Goal: Task Accomplishment & Management: Use online tool/utility

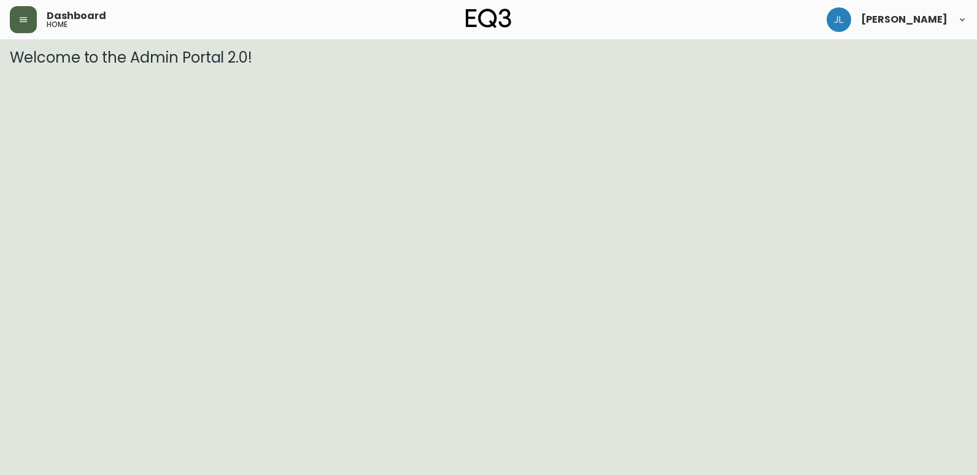
click at [16, 19] on button "button" at bounding box center [23, 19] width 27 height 27
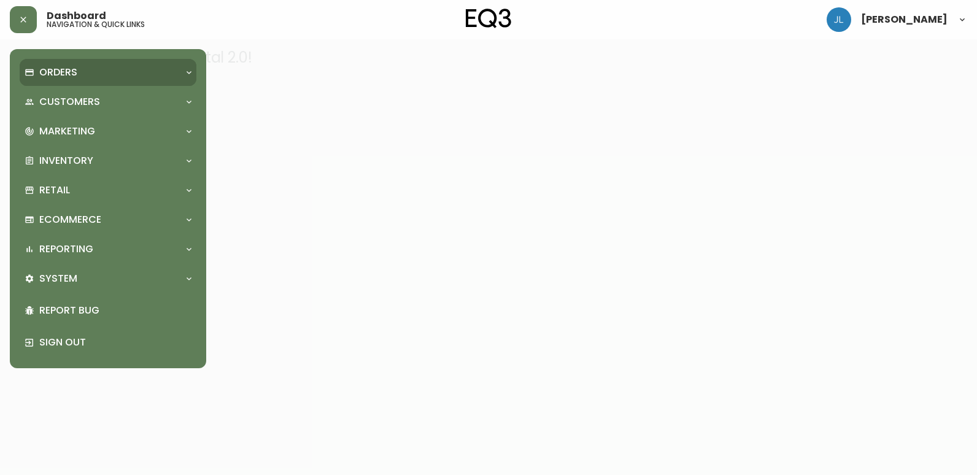
click at [70, 71] on p "Orders" at bounding box center [58, 73] width 38 height 14
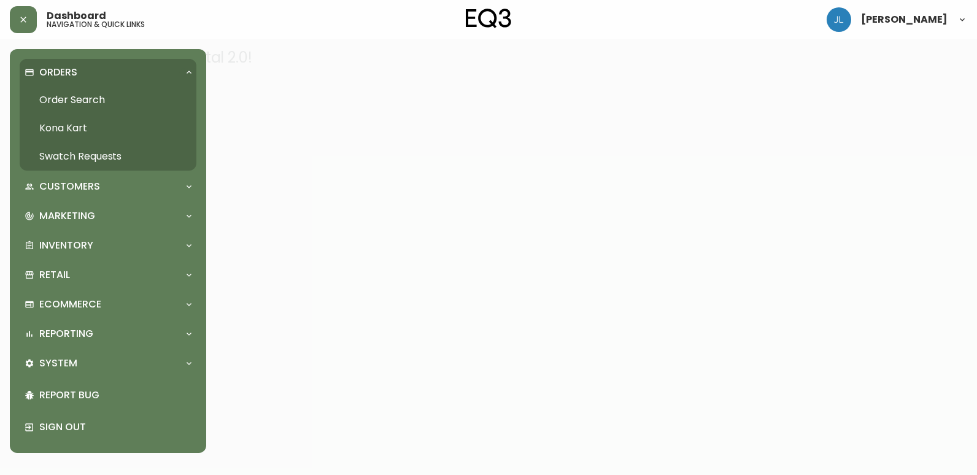
click at [91, 102] on link "Order Search" at bounding box center [108, 100] width 177 height 28
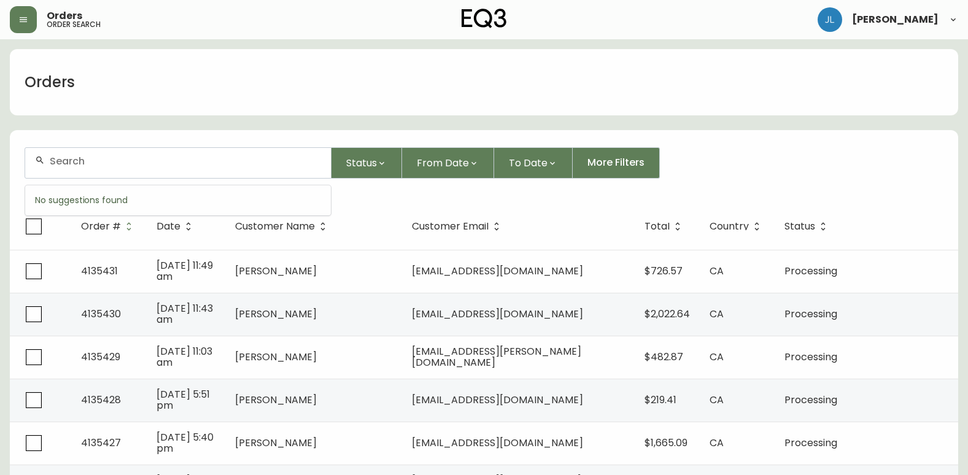
click at [187, 158] on input "text" at bounding box center [185, 161] width 271 height 12
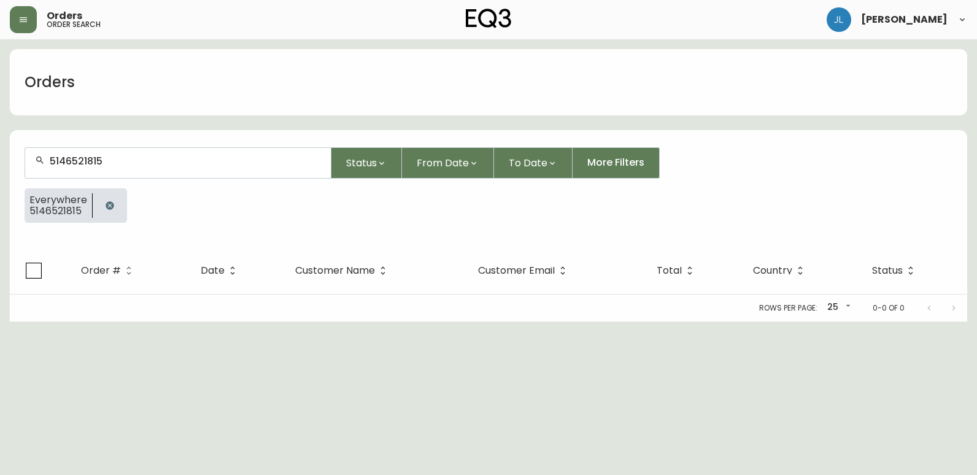
type input "5146521815"
click at [109, 205] on icon "button" at bounding box center [110, 206] width 10 height 10
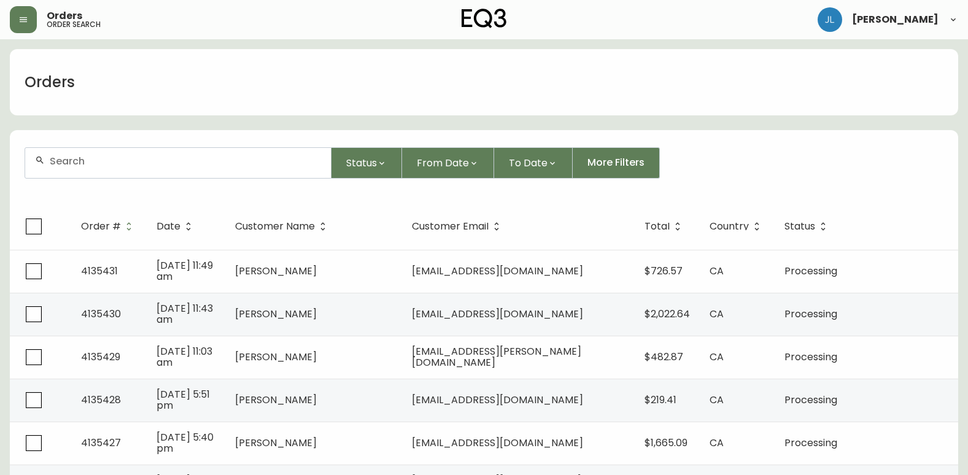
click at [98, 170] on div at bounding box center [178, 163] width 306 height 30
type input "[PERSON_NAME]"
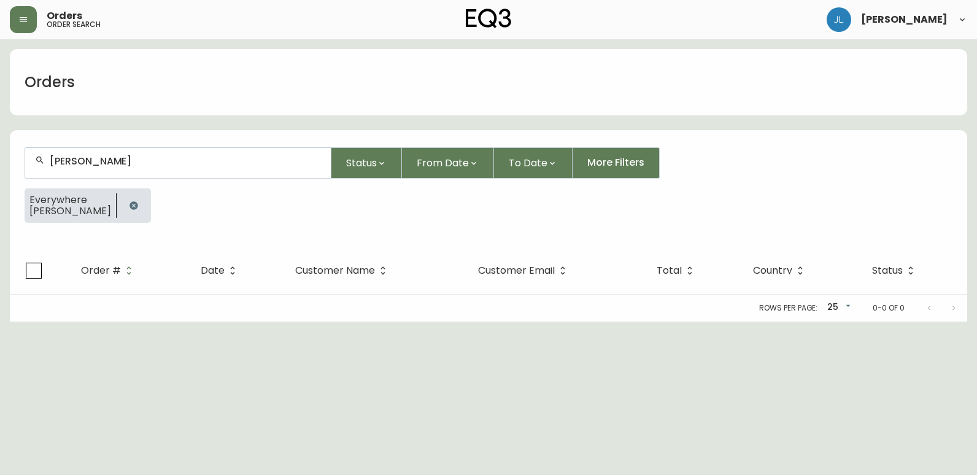
click at [122, 200] on button "button" at bounding box center [134, 205] width 25 height 25
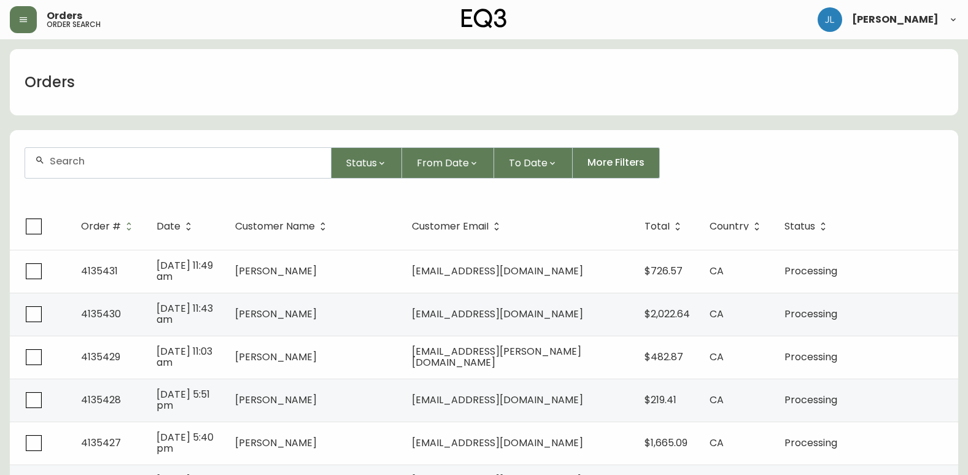
click at [56, 167] on div at bounding box center [178, 163] width 306 height 30
paste input "4135224"
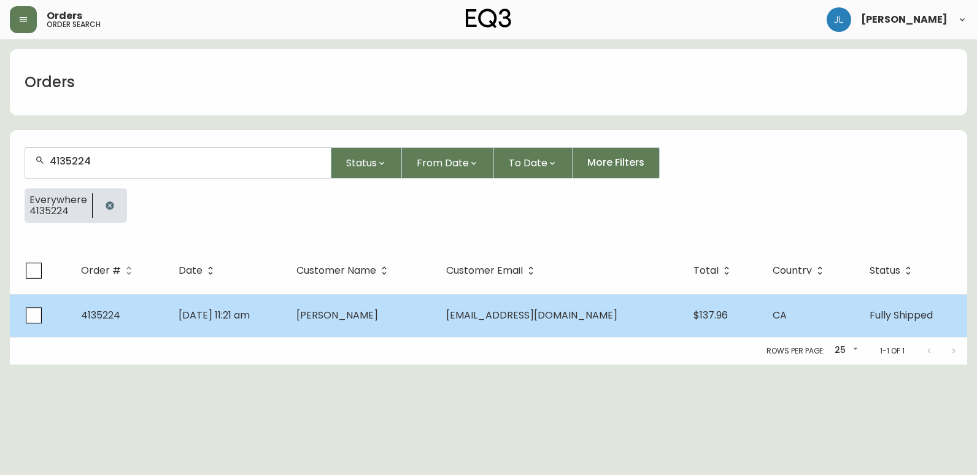
type input "4135224"
click at [287, 319] on td "[DATE] 11:21 am" at bounding box center [228, 315] width 118 height 43
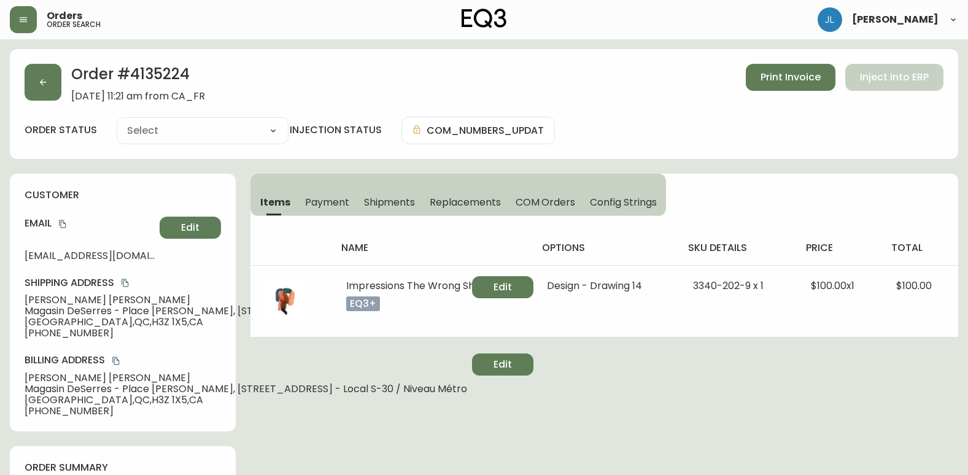
type input "Fully Shipped"
select select "FULLY_SHIPPED"
click at [46, 74] on button "button" at bounding box center [43, 82] width 37 height 37
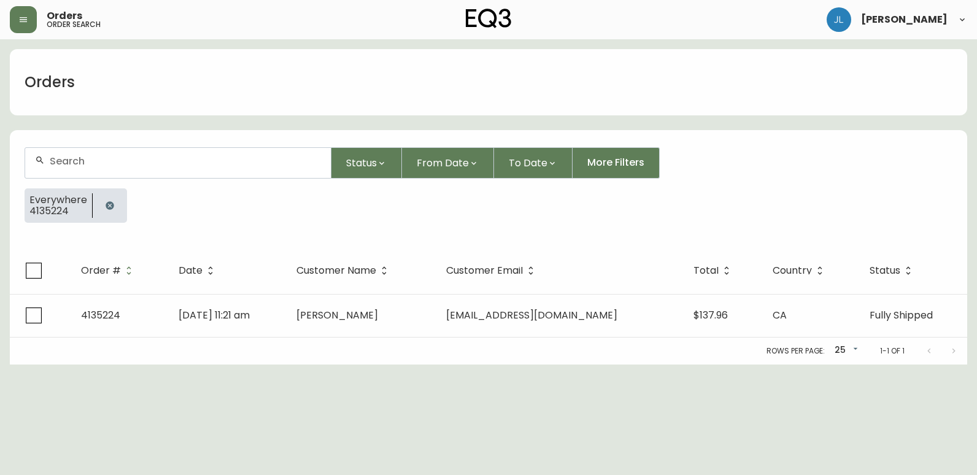
click at [106, 201] on icon "button" at bounding box center [110, 206] width 10 height 10
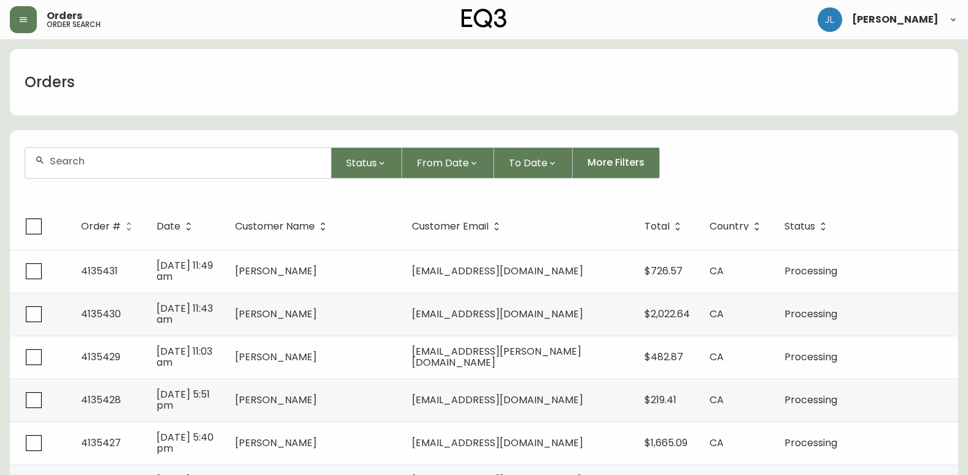
click at [244, 164] on input "text" at bounding box center [185, 161] width 271 height 12
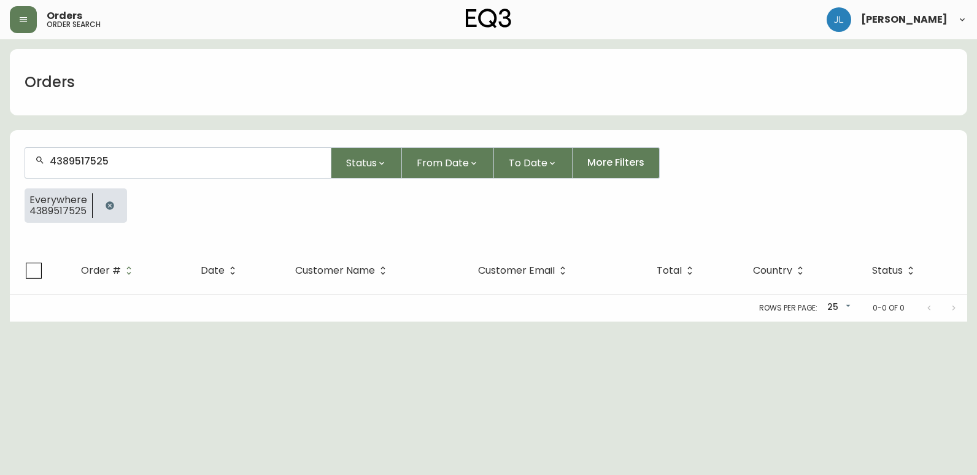
type input "4389517525"
drag, startPoint x: 0, startPoint y: 212, endPoint x: 55, endPoint y: 212, distance: 55.2
click at [0, 212] on html "Orders order search [PERSON_NAME] Orders 4389517525 Status From Date To Date Mo…" at bounding box center [488, 161] width 977 height 322
click at [109, 206] on icon "button" at bounding box center [110, 206] width 10 height 10
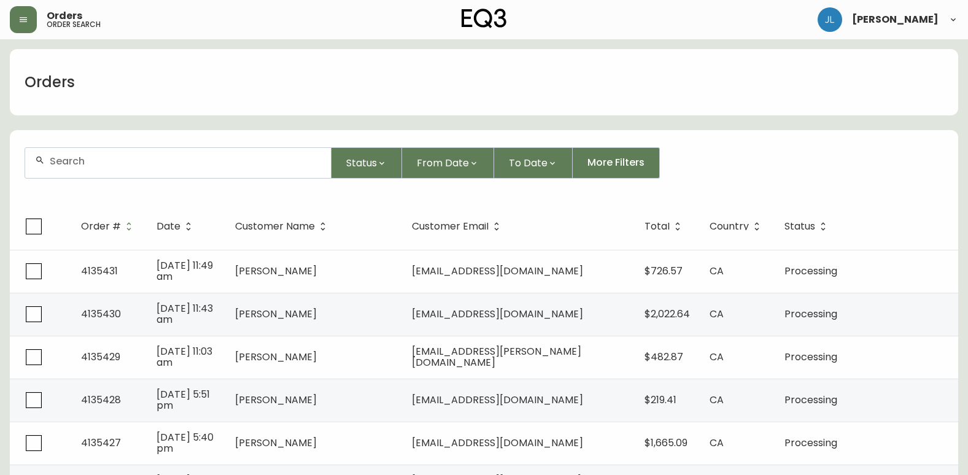
click at [63, 167] on div at bounding box center [178, 163] width 306 height 30
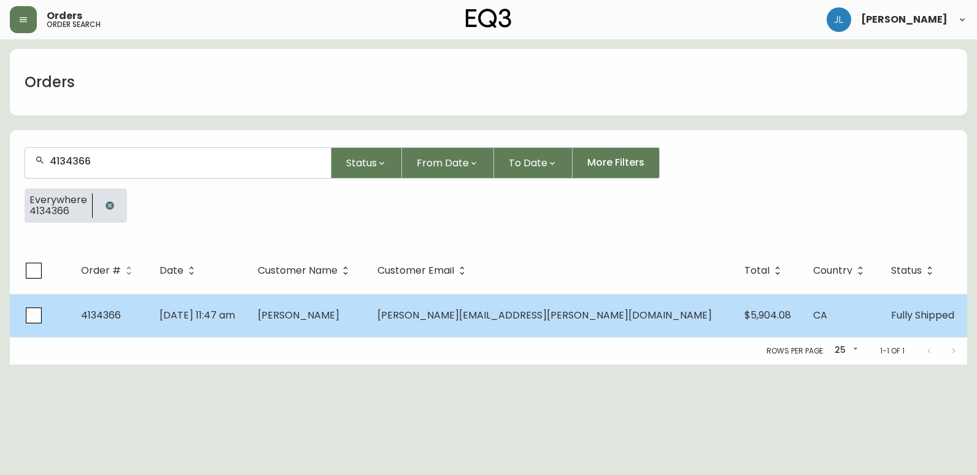
type input "4134366"
click at [249, 320] on td "[DATE] 11:47 am" at bounding box center [199, 315] width 99 height 43
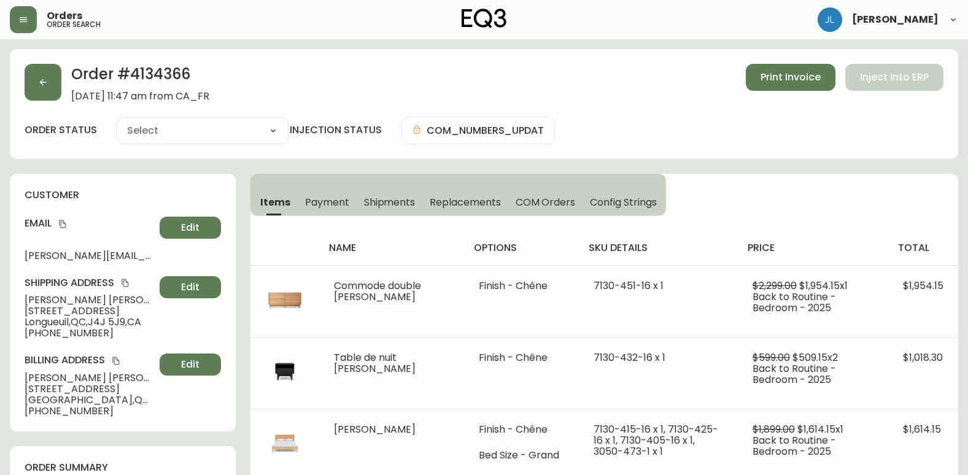
type input "Fully Shipped"
select select "FULLY_SHIPPED"
type input "Fully Shipped"
select select "FULLY_SHIPPED"
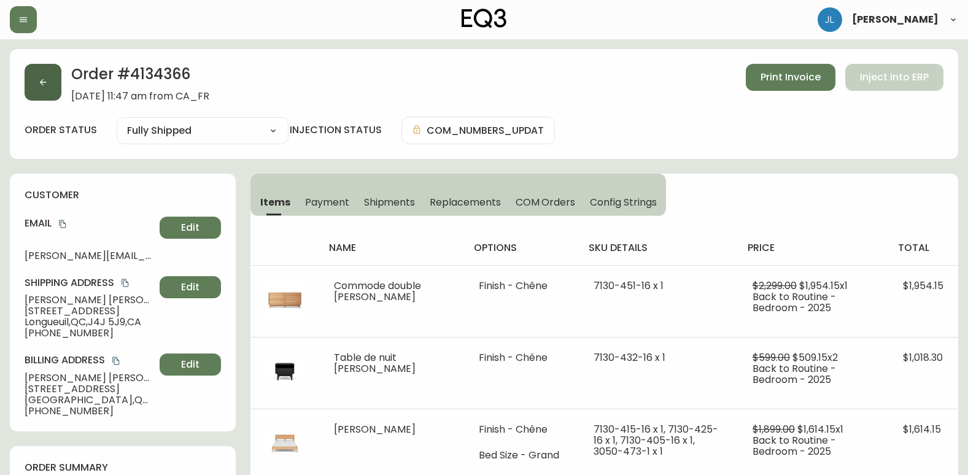
click at [54, 78] on button "button" at bounding box center [43, 82] width 37 height 37
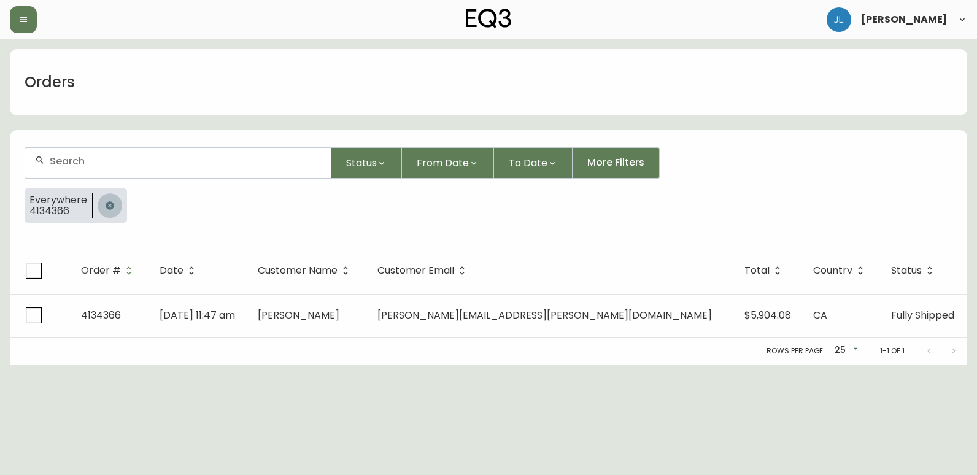
click at [114, 204] on button "button" at bounding box center [110, 205] width 25 height 25
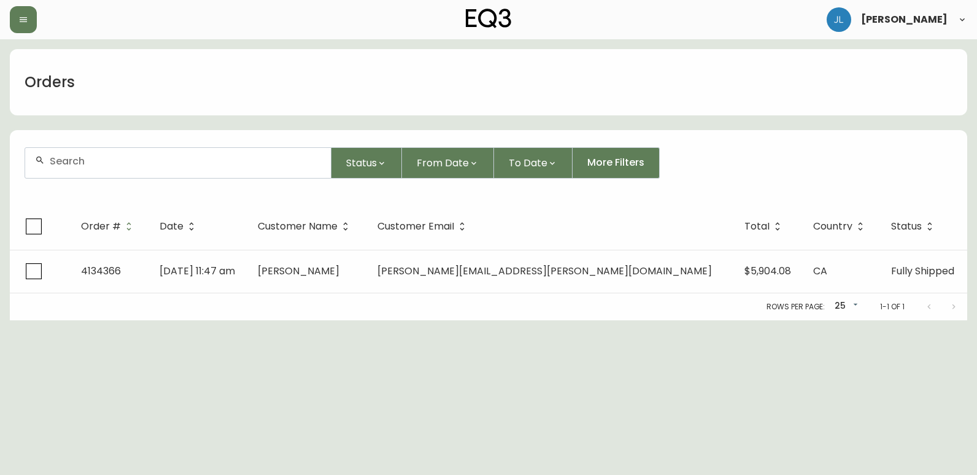
click at [121, 172] on div at bounding box center [178, 163] width 306 height 30
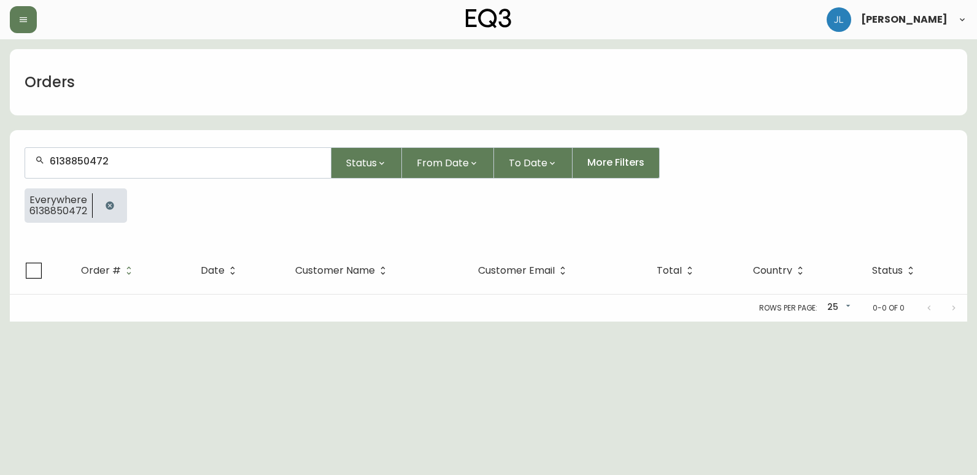
type input "6138850472"
click at [821, 322] on html "[PERSON_NAME] Orders 6138850472 Status From Date To Date More Filters Everywher…" at bounding box center [488, 161] width 977 height 322
click at [106, 205] on icon "button" at bounding box center [110, 205] width 8 height 8
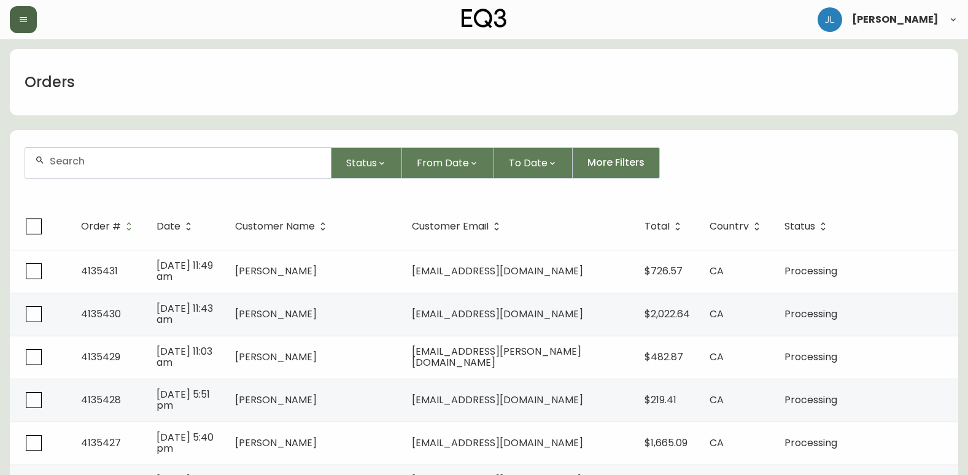
drag, startPoint x: 17, startPoint y: 18, endPoint x: 20, endPoint y: 29, distance: 11.6
click at [17, 18] on button "button" at bounding box center [23, 19] width 27 height 27
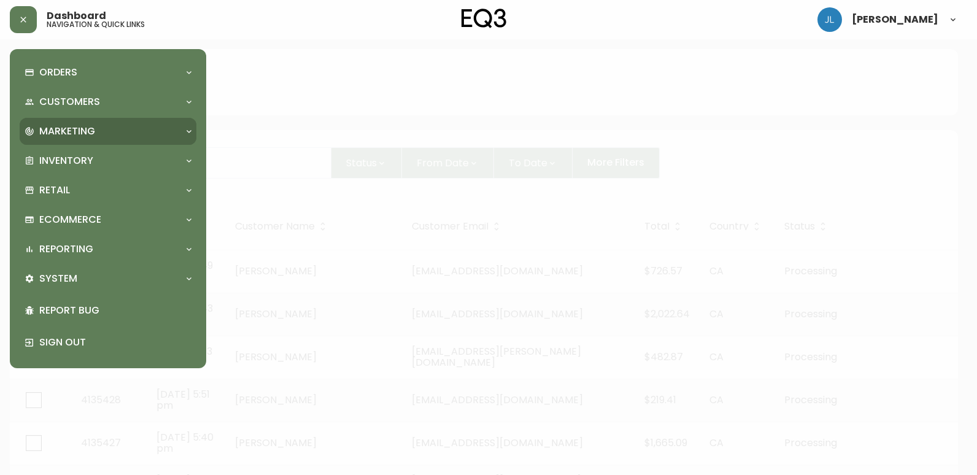
click at [132, 128] on div "Marketing" at bounding box center [102, 132] width 155 height 14
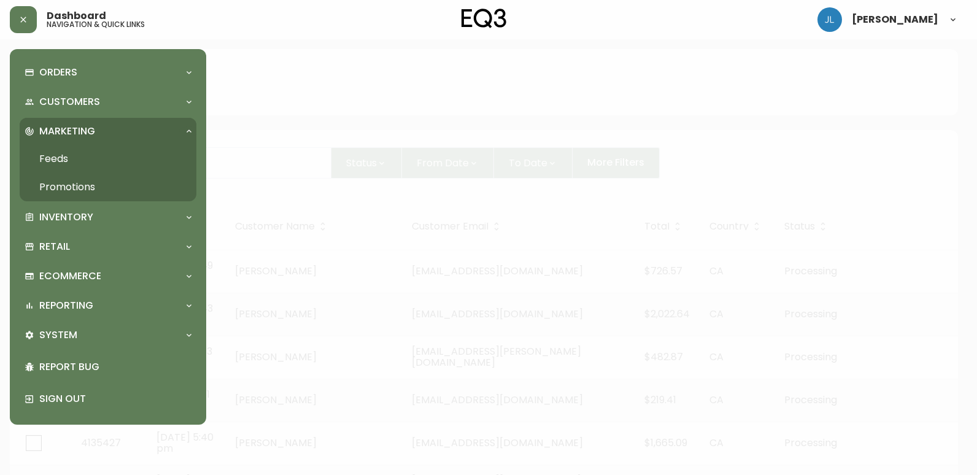
click at [132, 128] on div "Marketing" at bounding box center [102, 132] width 155 height 14
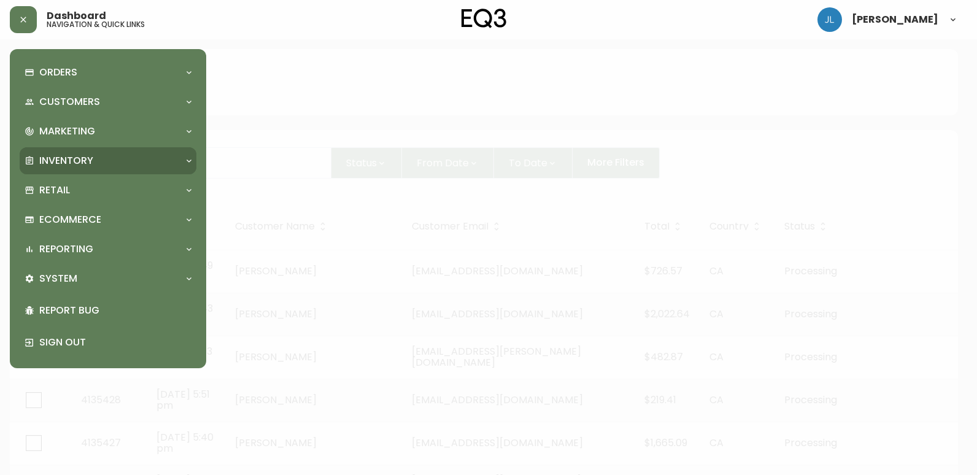
click at [137, 161] on div "Inventory" at bounding box center [102, 161] width 155 height 14
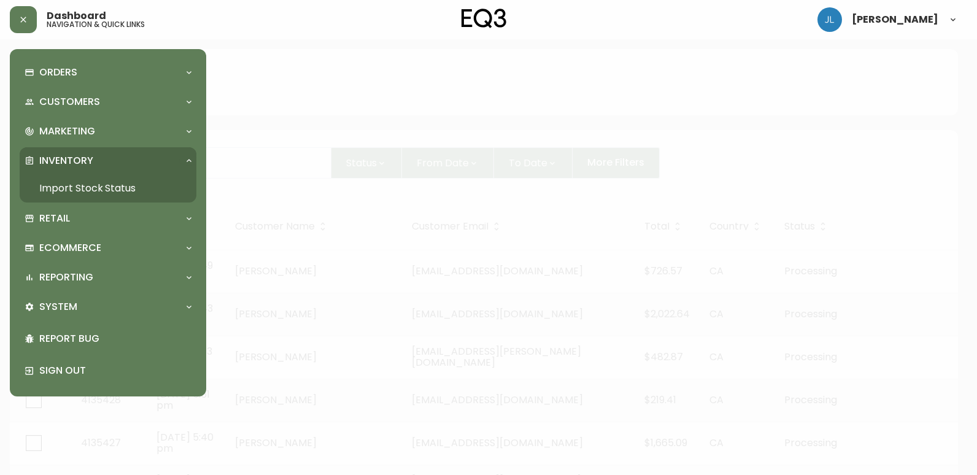
click at [137, 161] on div "Inventory" at bounding box center [102, 161] width 155 height 14
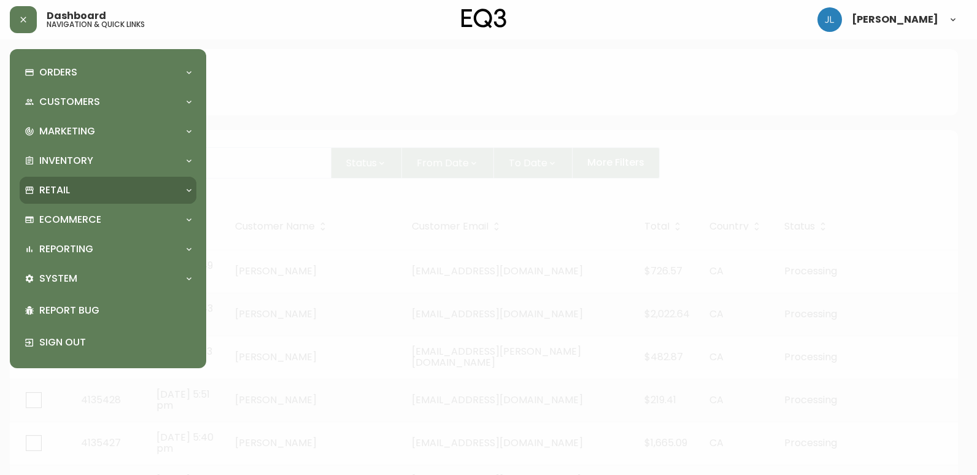
drag, startPoint x: 118, startPoint y: 230, endPoint x: 66, endPoint y: 188, distance: 66.4
click at [66, 188] on p "Retail" at bounding box center [54, 191] width 31 height 14
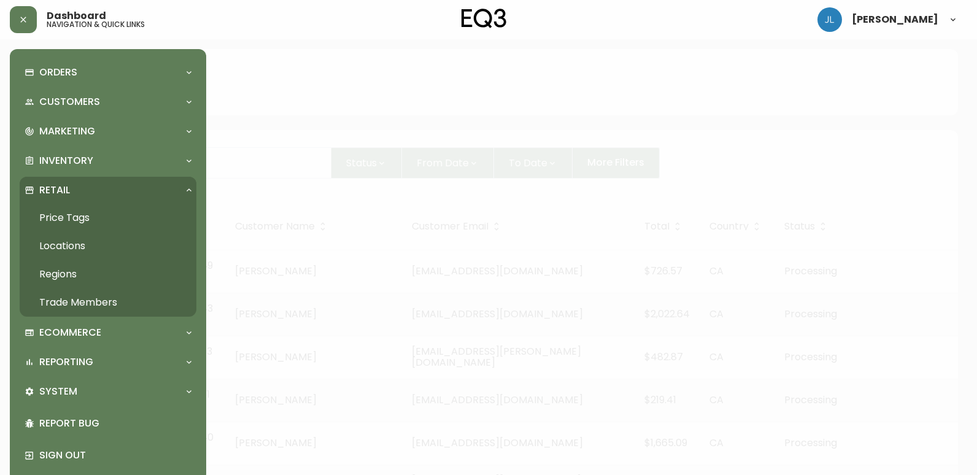
click at [70, 188] on div "Retail" at bounding box center [102, 191] width 155 height 14
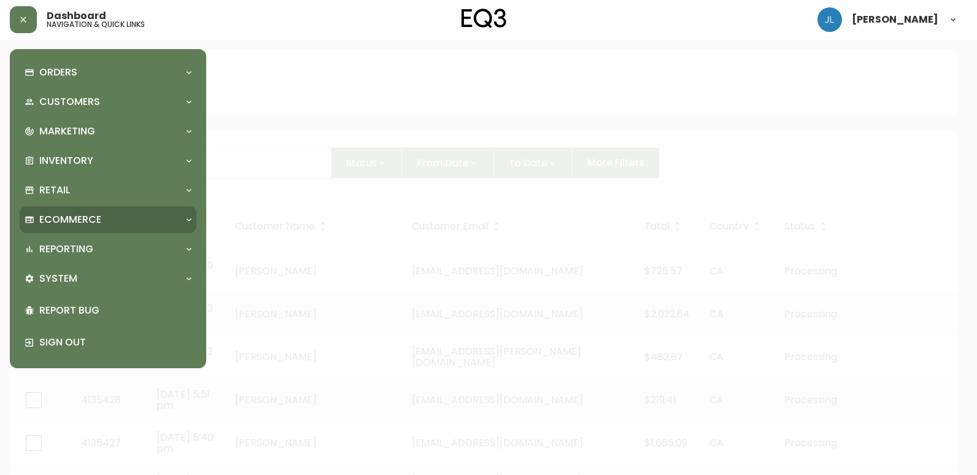
click at [101, 225] on div "Ecommerce" at bounding box center [102, 220] width 155 height 14
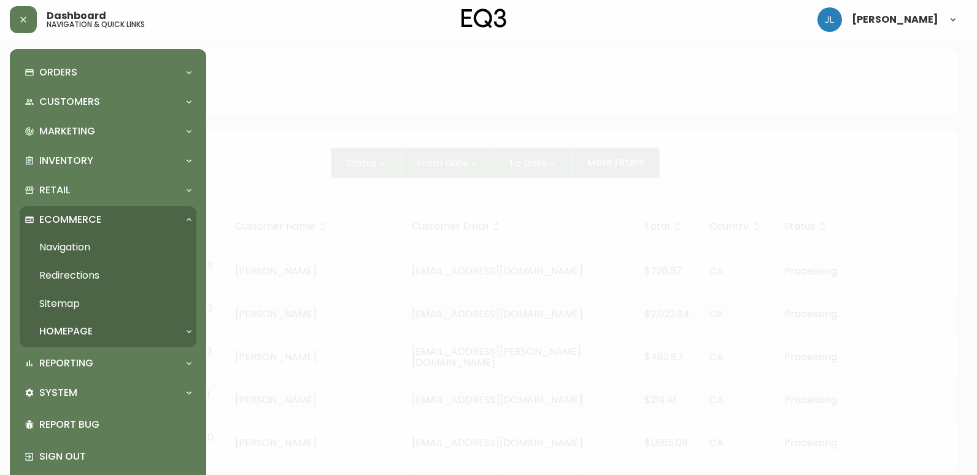
click at [104, 222] on div "Ecommerce" at bounding box center [102, 220] width 155 height 14
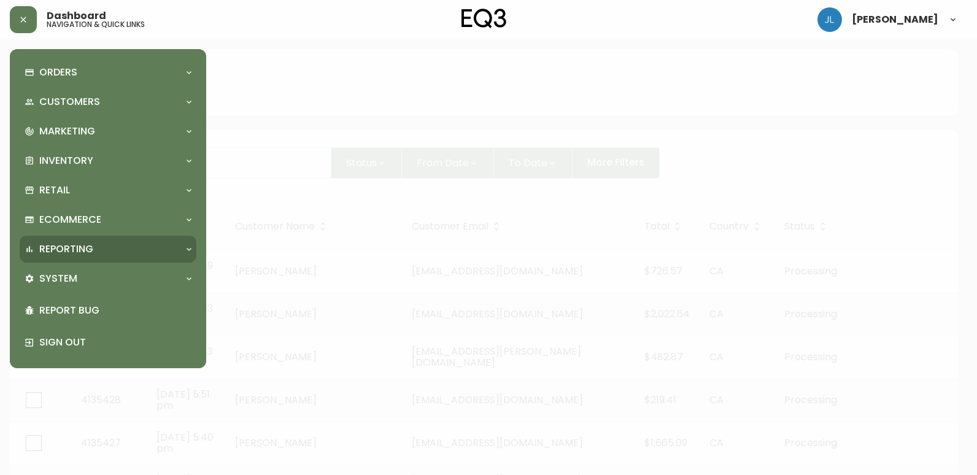
click at [95, 255] on div "Reporting" at bounding box center [102, 249] width 155 height 14
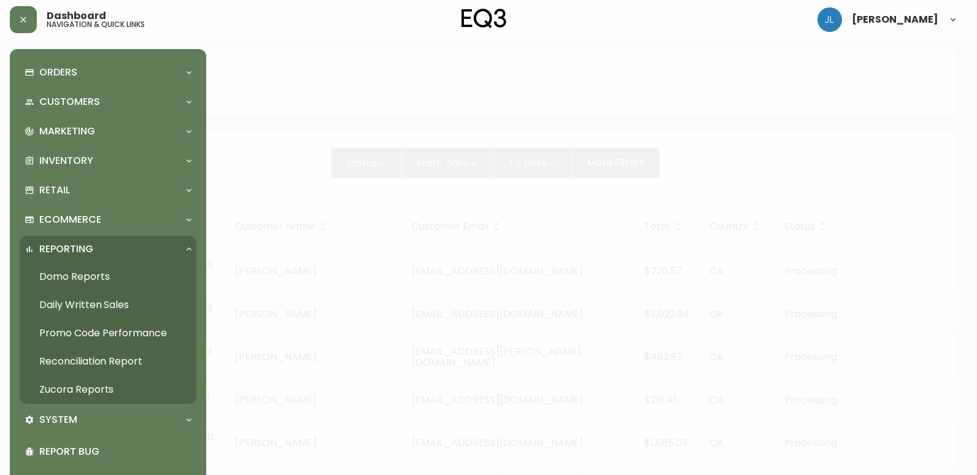
click at [95, 255] on div "Reporting" at bounding box center [102, 249] width 155 height 14
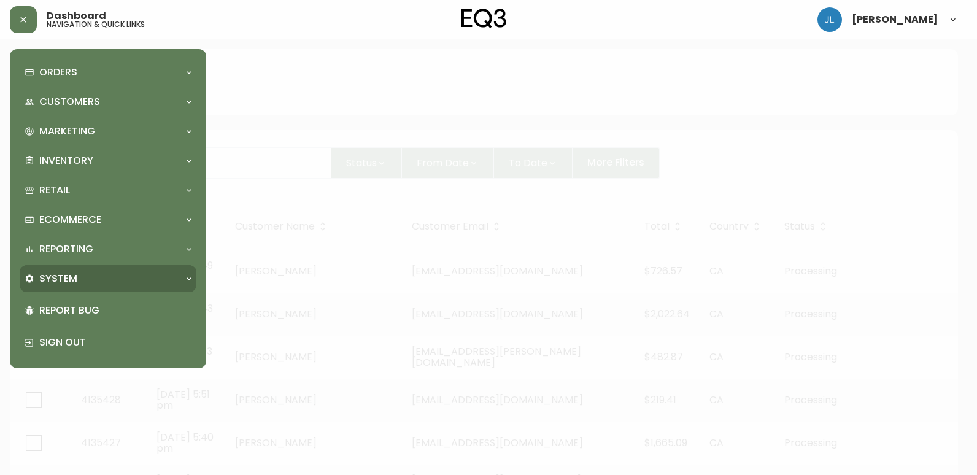
click at [88, 287] on div "System" at bounding box center [108, 278] width 177 height 27
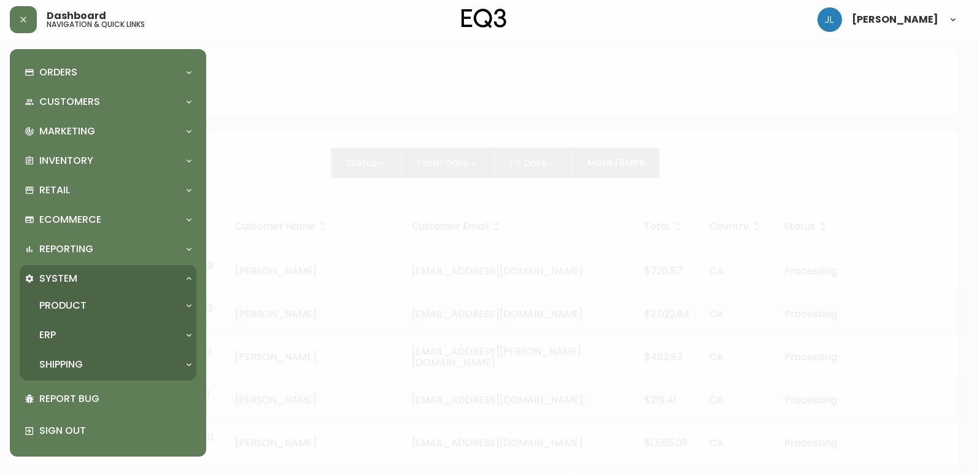
click at [88, 283] on div "System" at bounding box center [102, 279] width 155 height 14
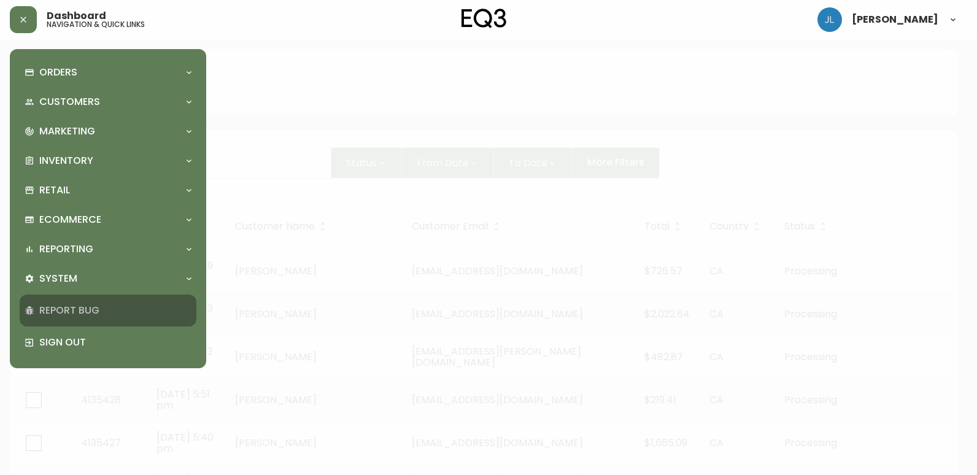
click at [94, 321] on div "Report Bug" at bounding box center [108, 311] width 177 height 32
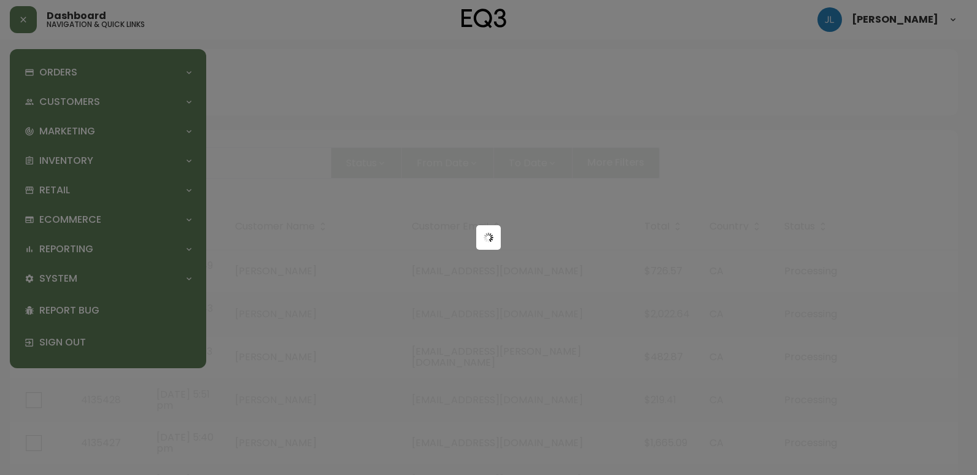
click at [425, 345] on div at bounding box center [488, 237] width 977 height 475
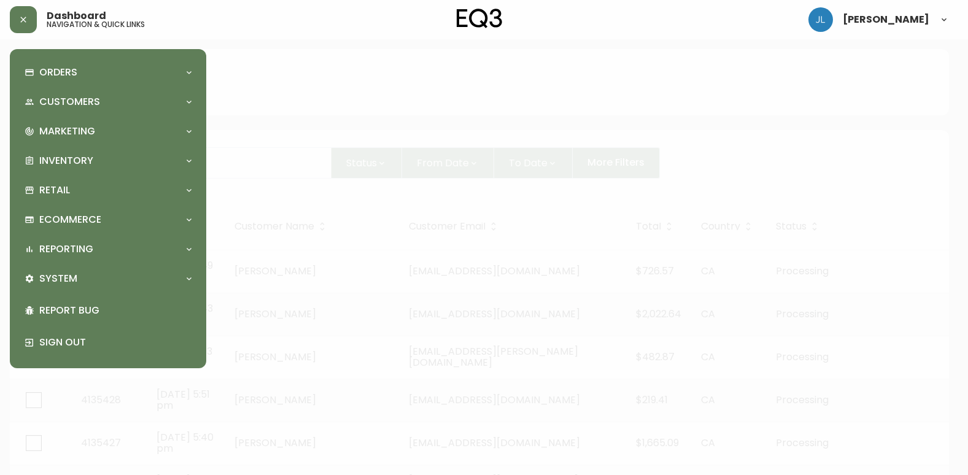
click at [50, 87] on div "Orders Order Search Kona Kart Swatch Requests Customers Customer Search Marketi…" at bounding box center [108, 209] width 177 height 300
click at [54, 76] on p "Orders" at bounding box center [58, 73] width 38 height 14
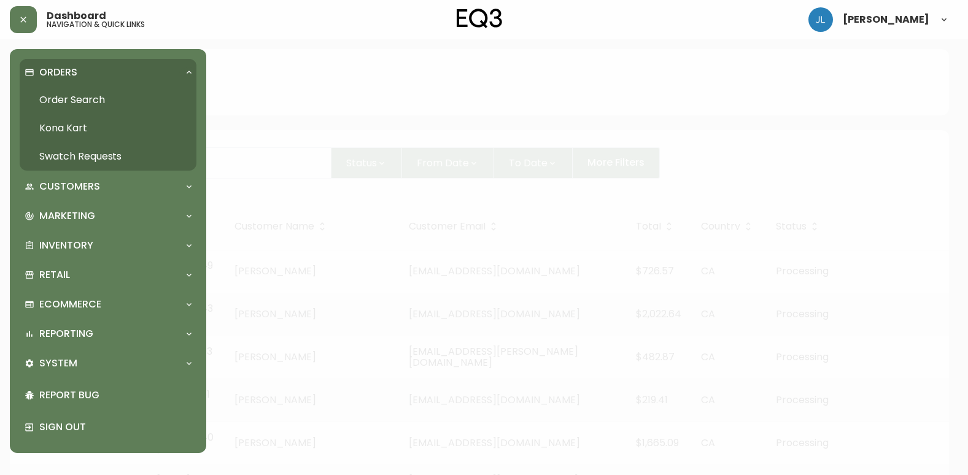
click at [89, 152] on link "Swatch Requests" at bounding box center [108, 156] width 177 height 28
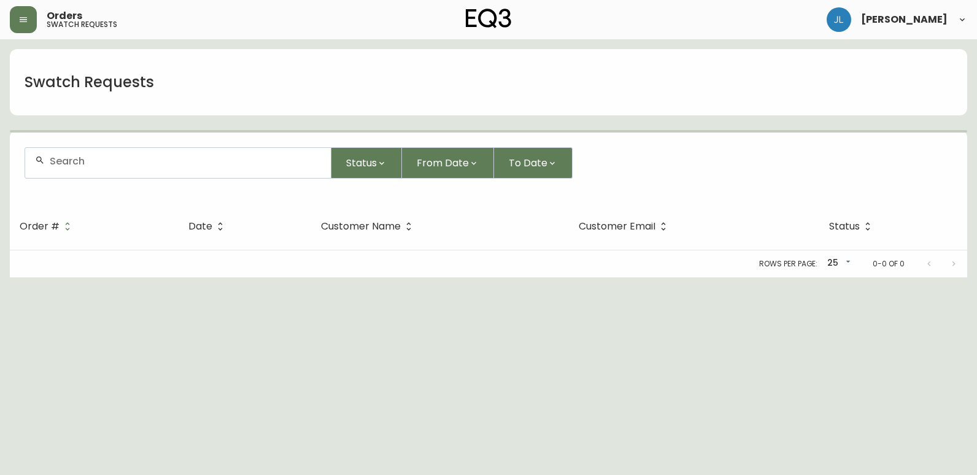
click at [112, 151] on div at bounding box center [178, 161] width 306 height 26
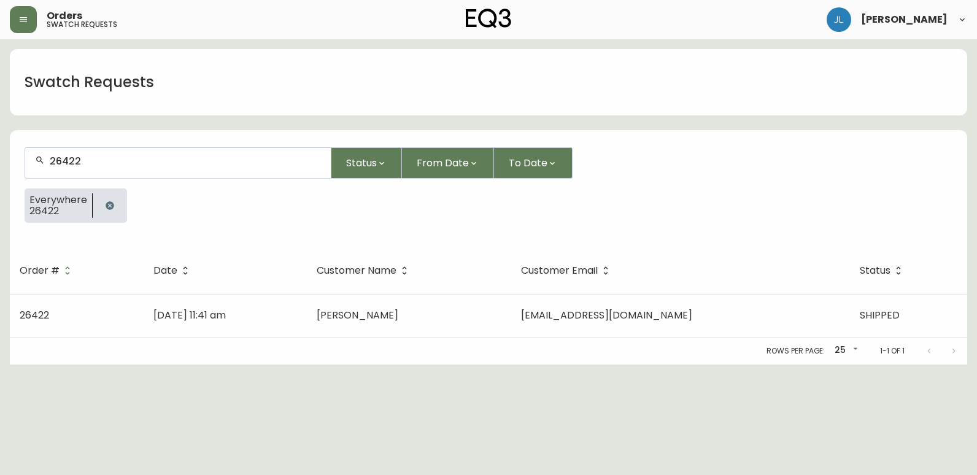
type input "26422"
click at [307, 315] on td "Aug 19 2025, 11:41 am" at bounding box center [225, 315] width 163 height 43
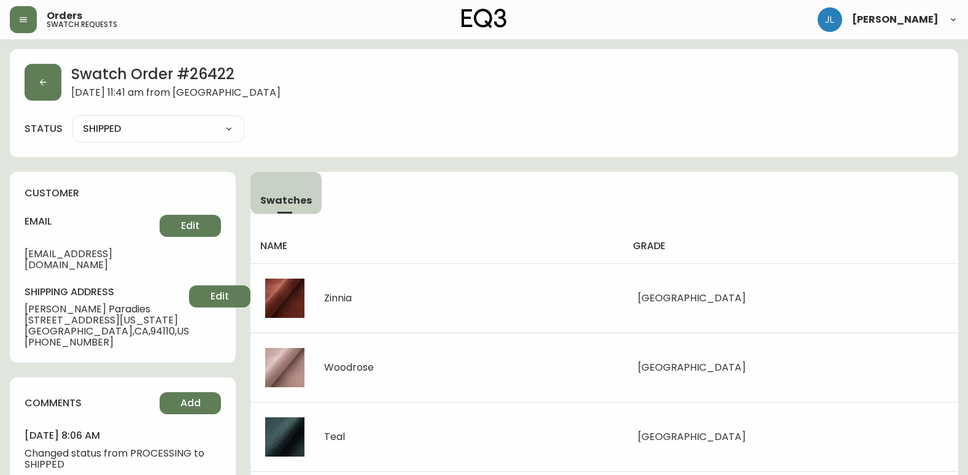
click at [774, 57] on div "Swatch Order # 26422 August 19, 2025 at 11:41 am from US_EN status SHIPPED SHIP…" at bounding box center [484, 103] width 948 height 108
drag, startPoint x: 607, startPoint y: 114, endPoint x: 711, endPoint y: 120, distance: 103.9
click at [607, 114] on div "Swatch Order # 26422 August 19, 2025 at 11:41 am from US_EN status SHIPPED SHIP…" at bounding box center [484, 103] width 948 height 108
